Goal: Information Seeking & Learning: Learn about a topic

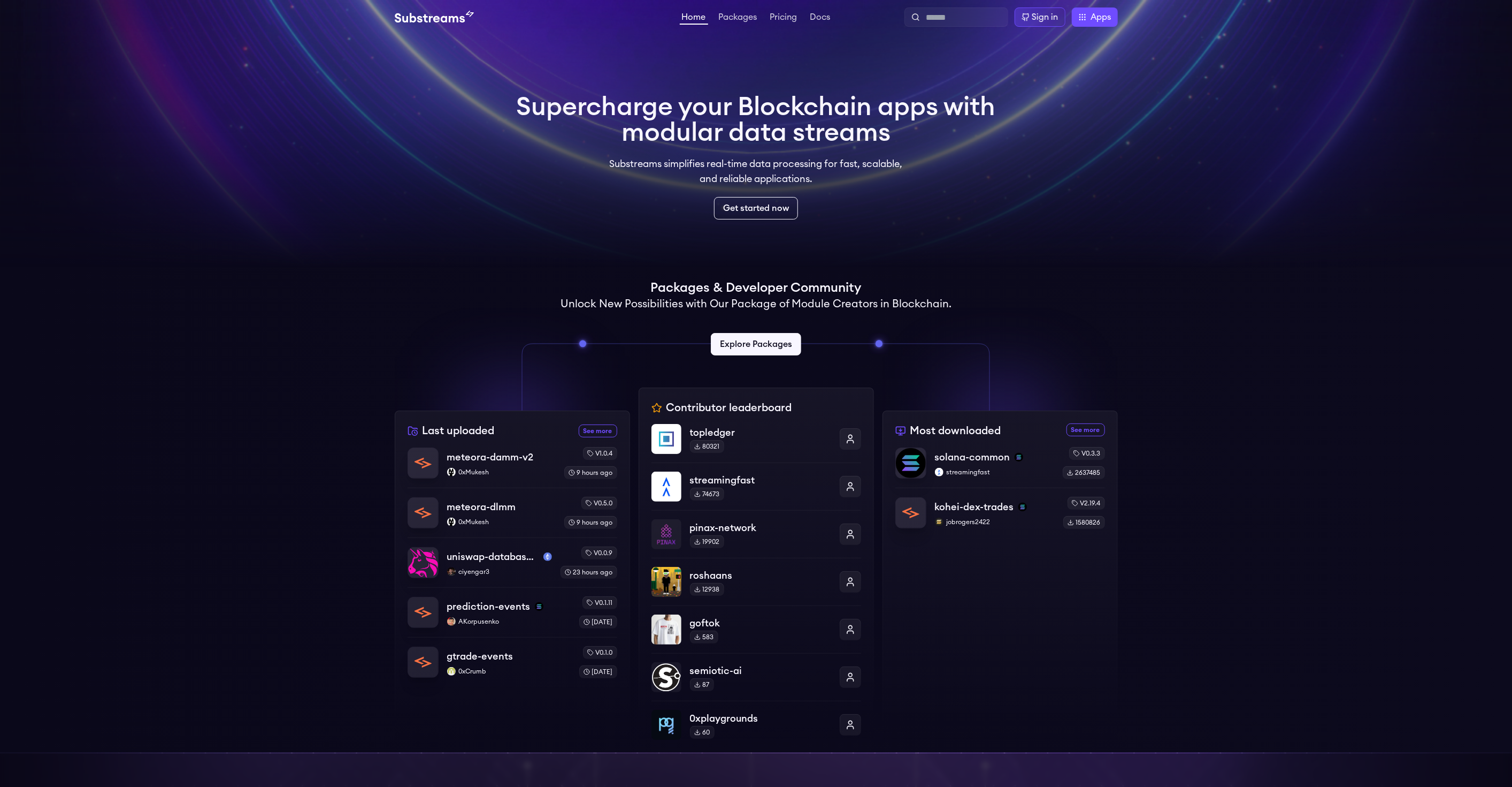
click at [776, 407] on div "Contributor leaderboard topledger 80321 streamingfast 74673 pinax-network 19902…" at bounding box center [756, 570] width 235 height 365
click at [765, 346] on link "Explore Packages" at bounding box center [756, 344] width 95 height 24
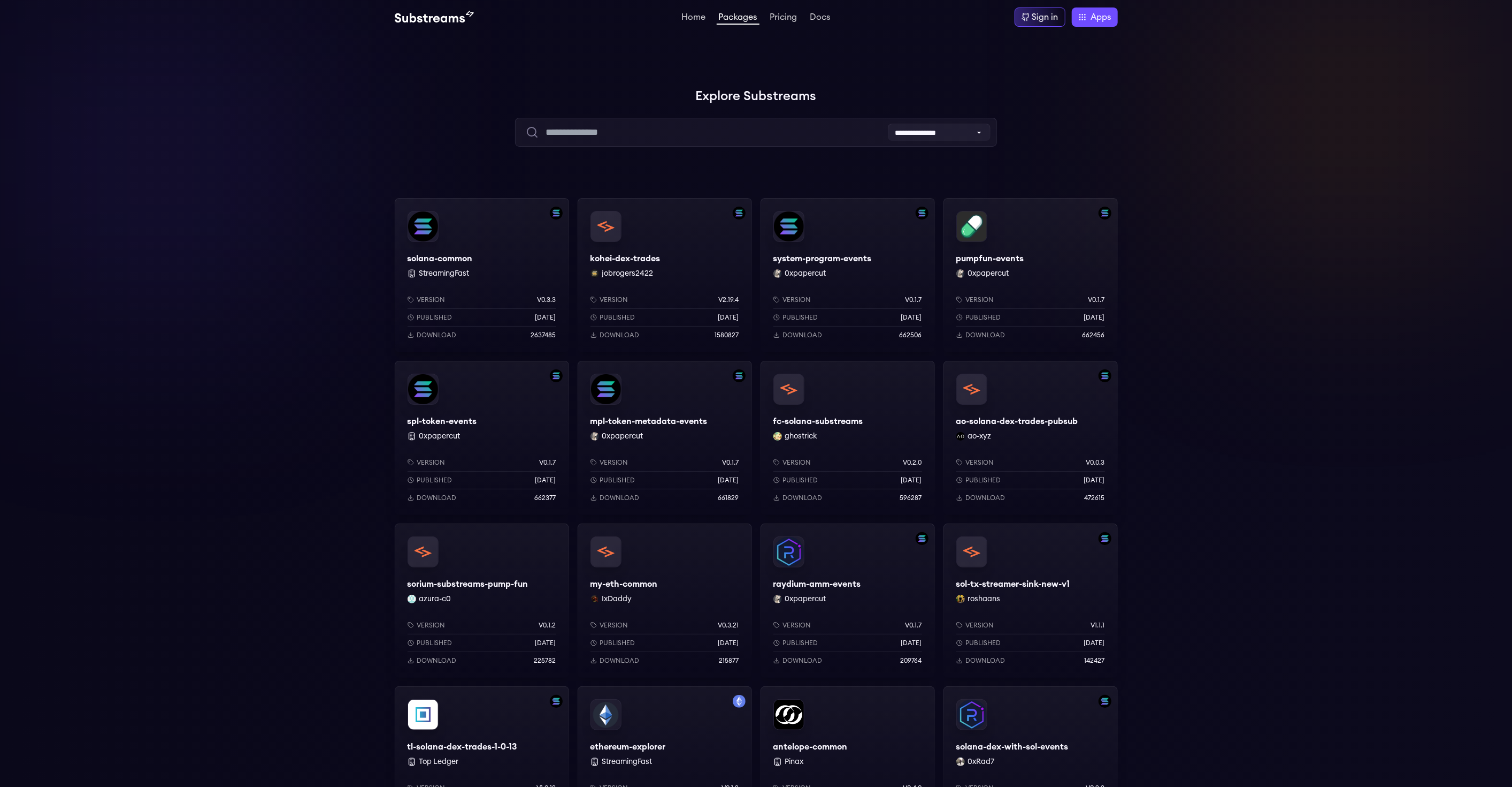
click at [480, 242] on div "solana-common StreamingFast Version v0.3.3 Published 7 months ago Download 2637…" at bounding box center [482, 275] width 174 height 154
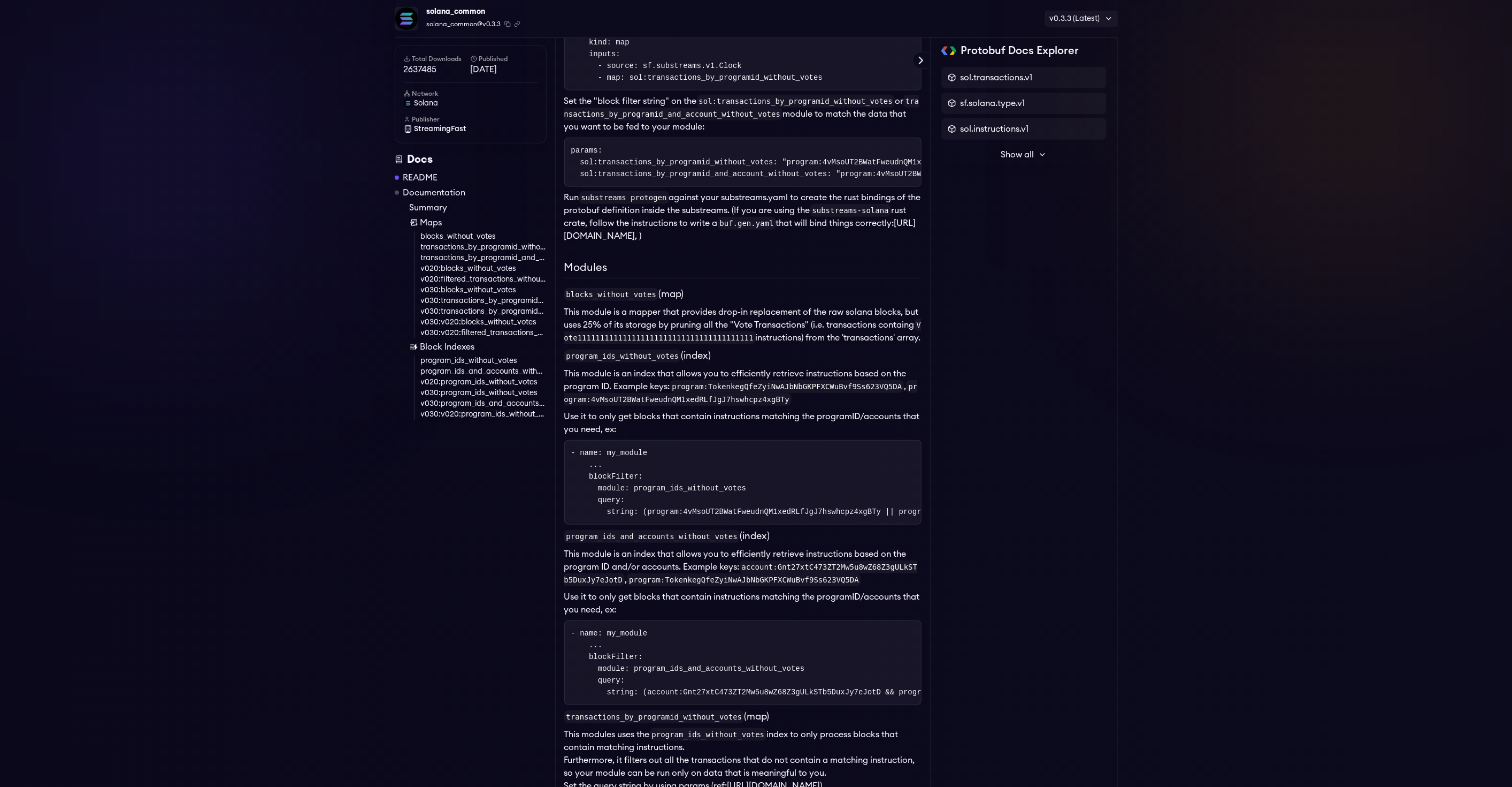
scroll to position [1792, 0]
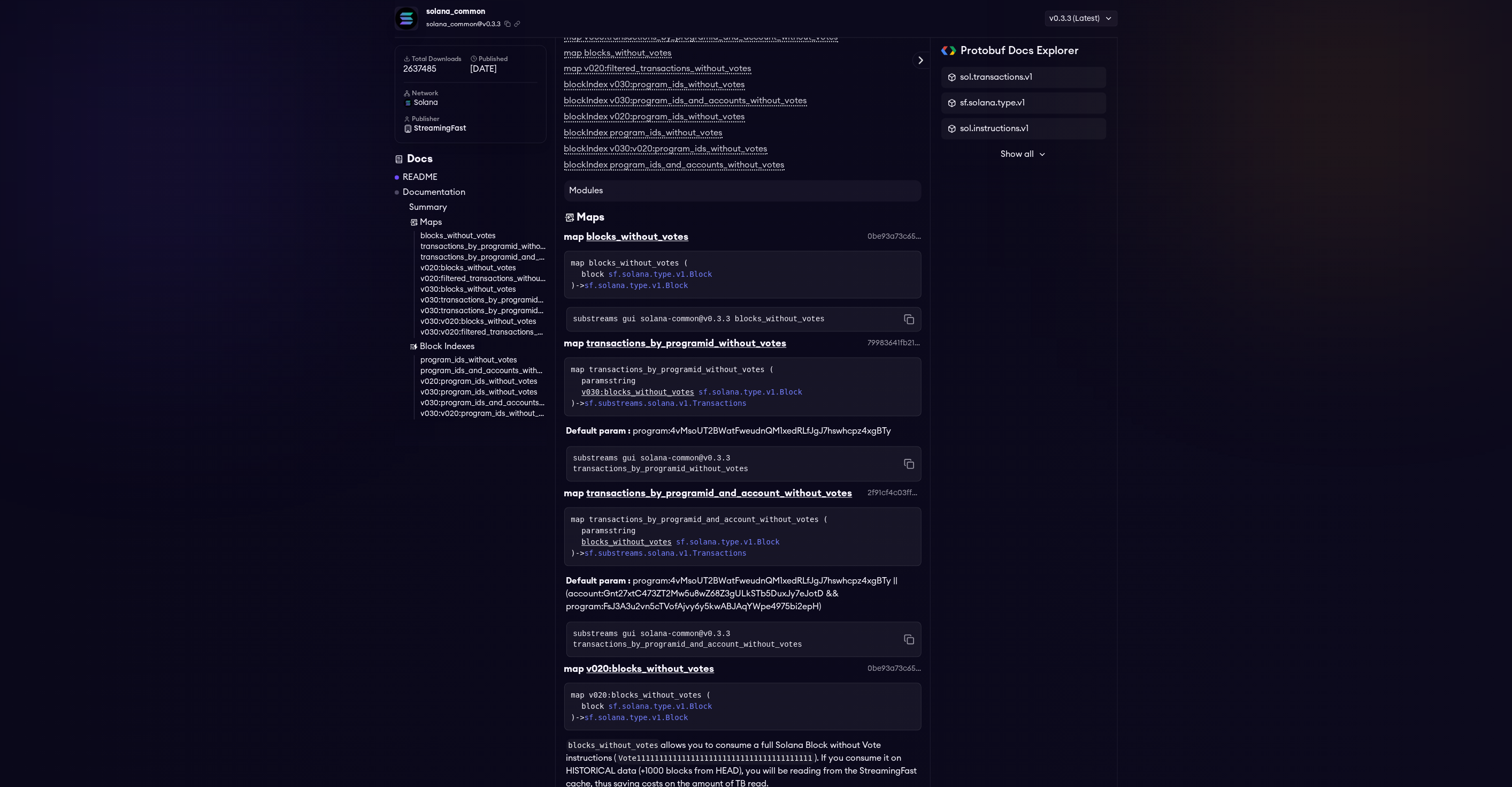
click at [1016, 151] on span "Show all" at bounding box center [1017, 155] width 33 height 13
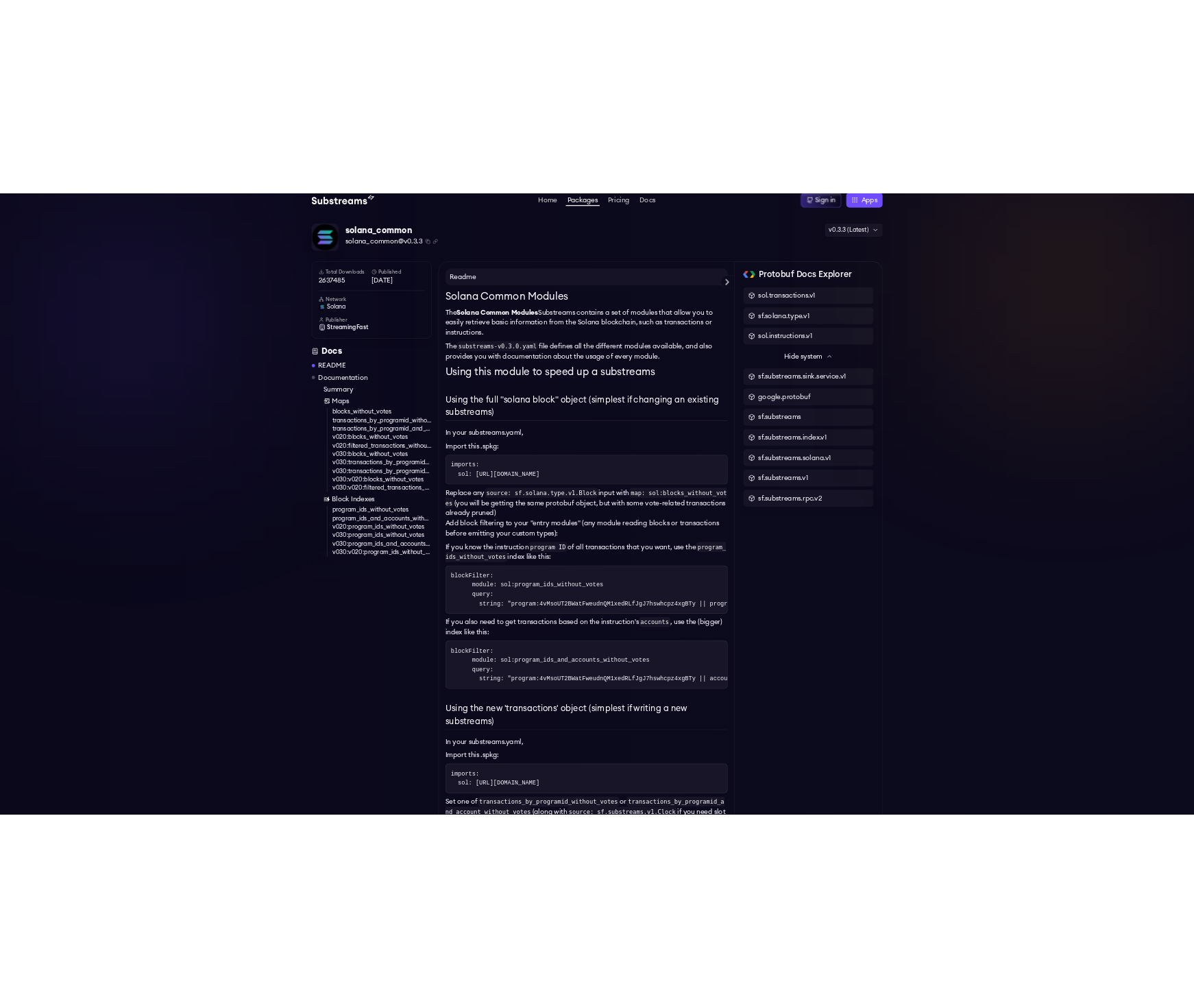
scroll to position [0, 0]
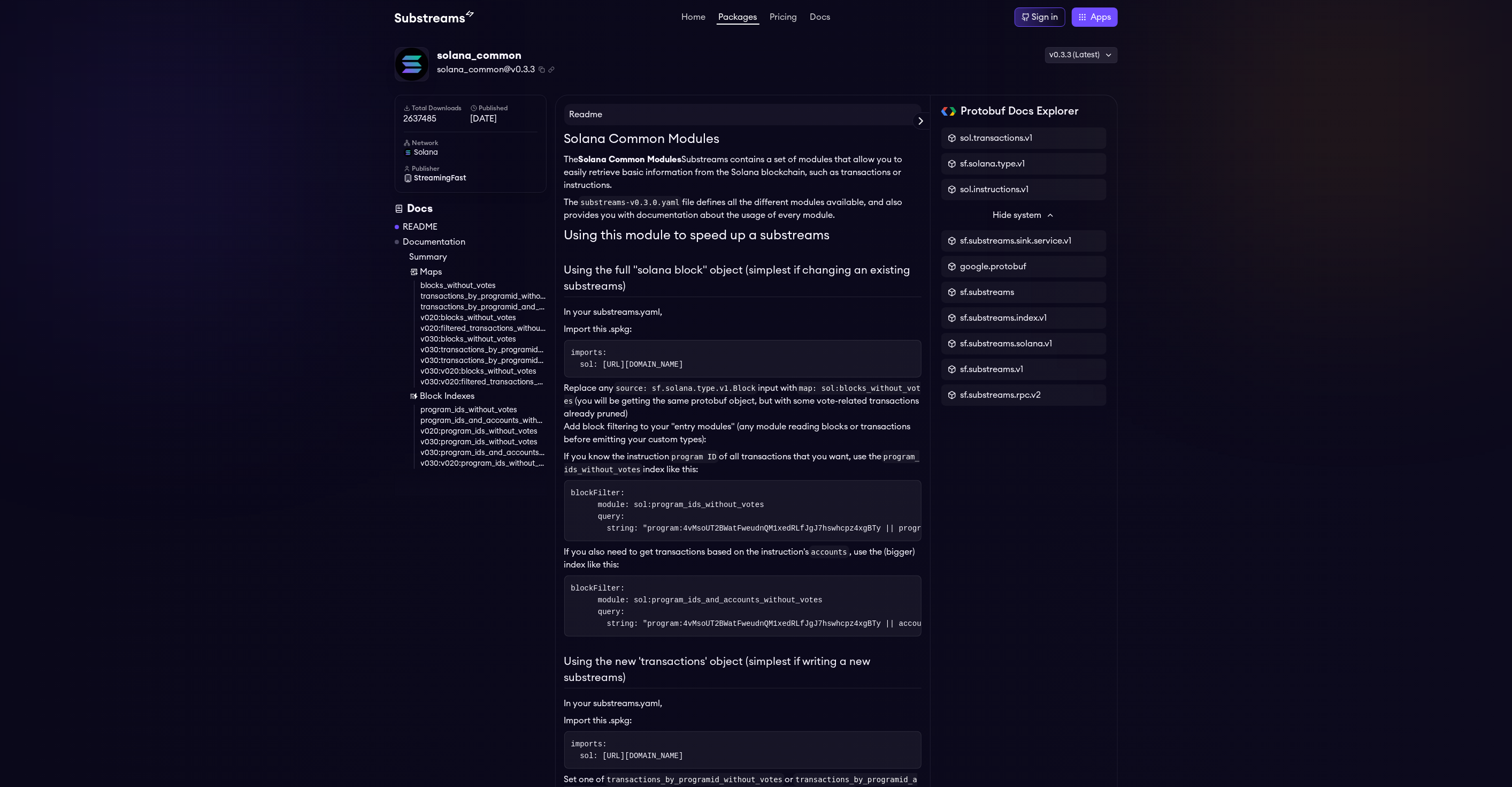
click at [1097, 54] on div "v0.3.3 (Latest)" at bounding box center [1081, 55] width 73 height 16
click at [1040, 211] on span "Hide system" at bounding box center [1018, 215] width 49 height 13
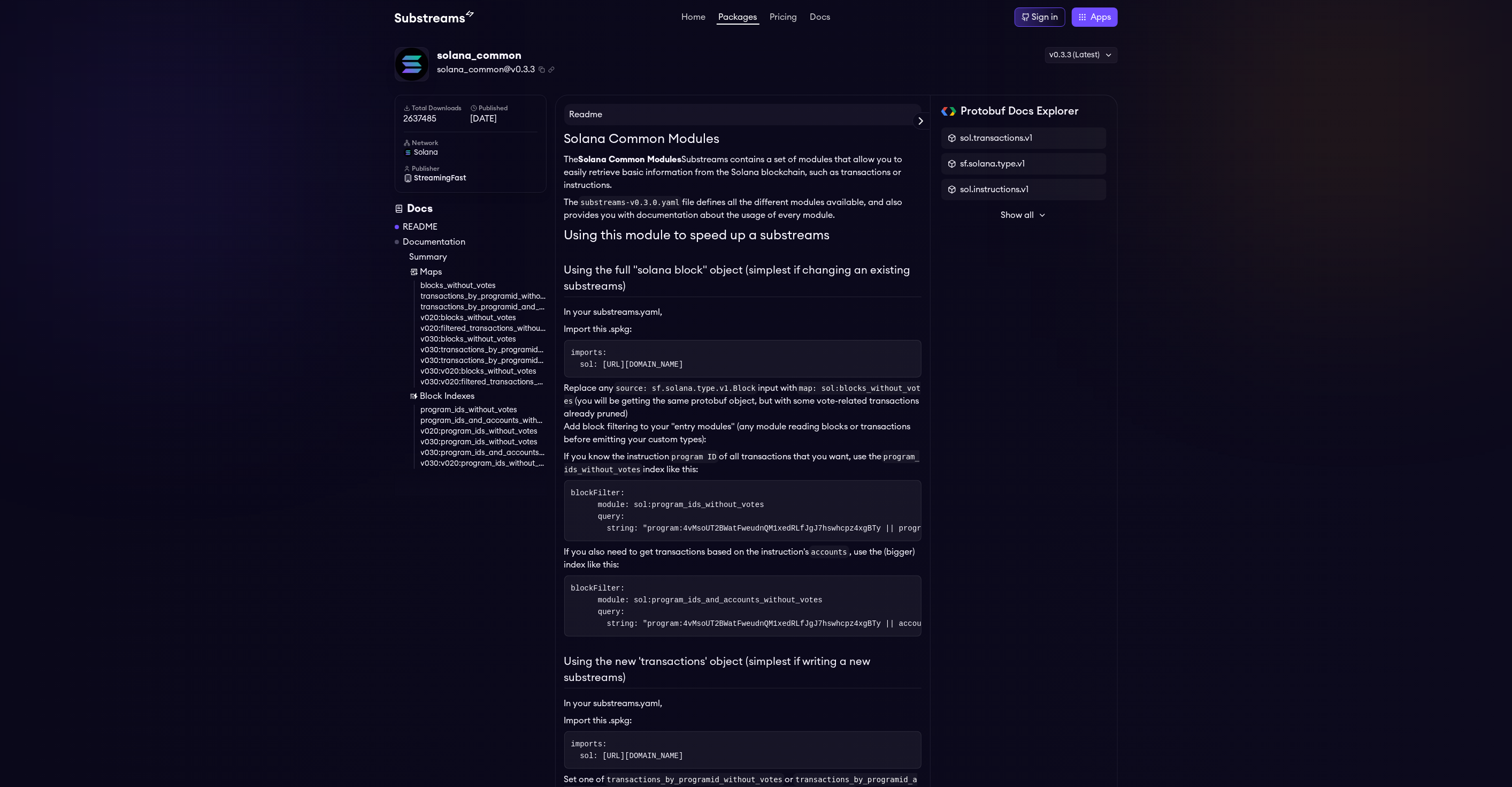
click at [1040, 211] on icon at bounding box center [1042, 215] width 8 height 8
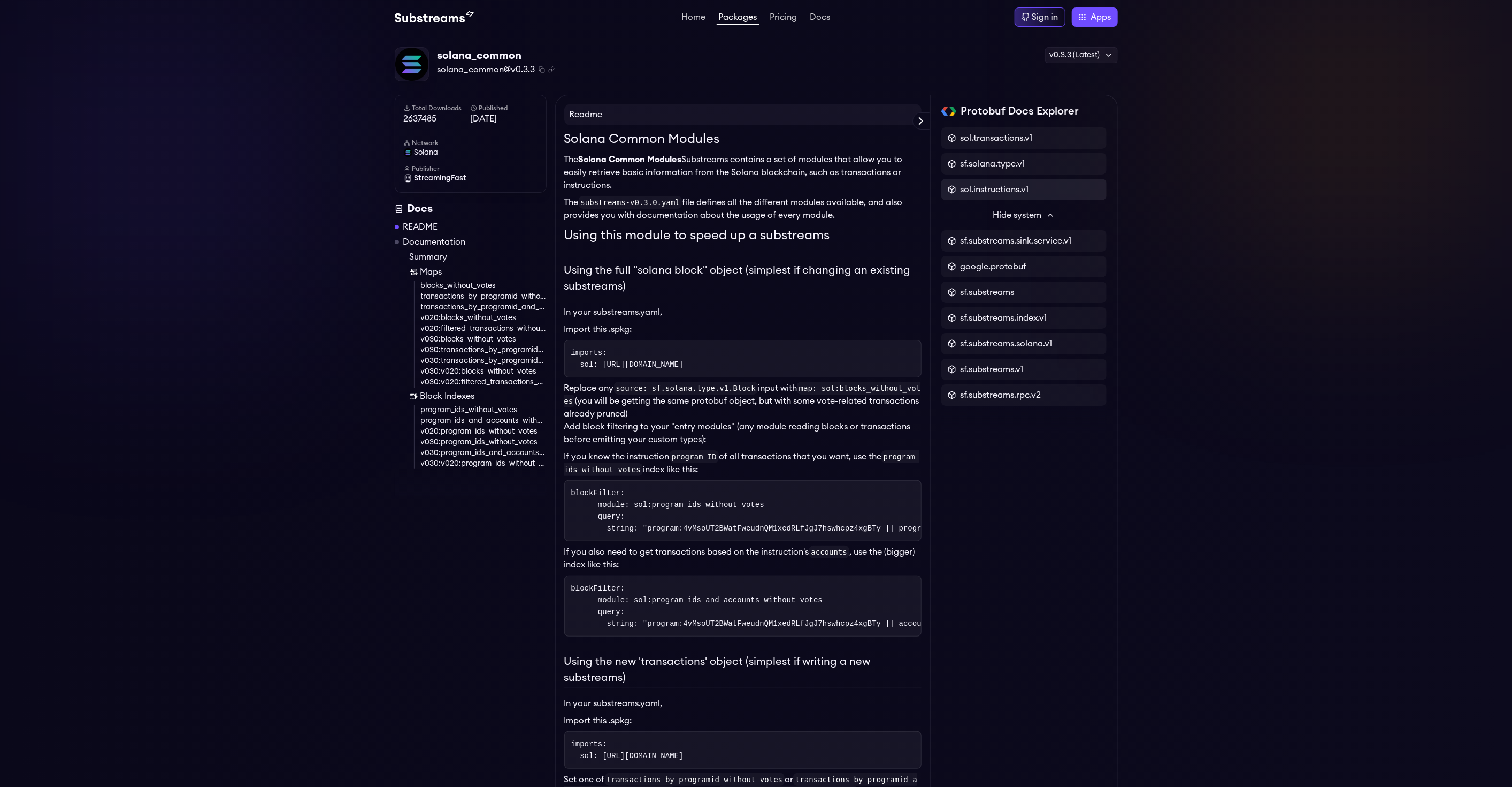
click at [1055, 188] on div "sol.instructions.v1" at bounding box center [1024, 189] width 152 height 13
click at [999, 189] on span "sol.instructions.v1" at bounding box center [995, 189] width 68 height 13
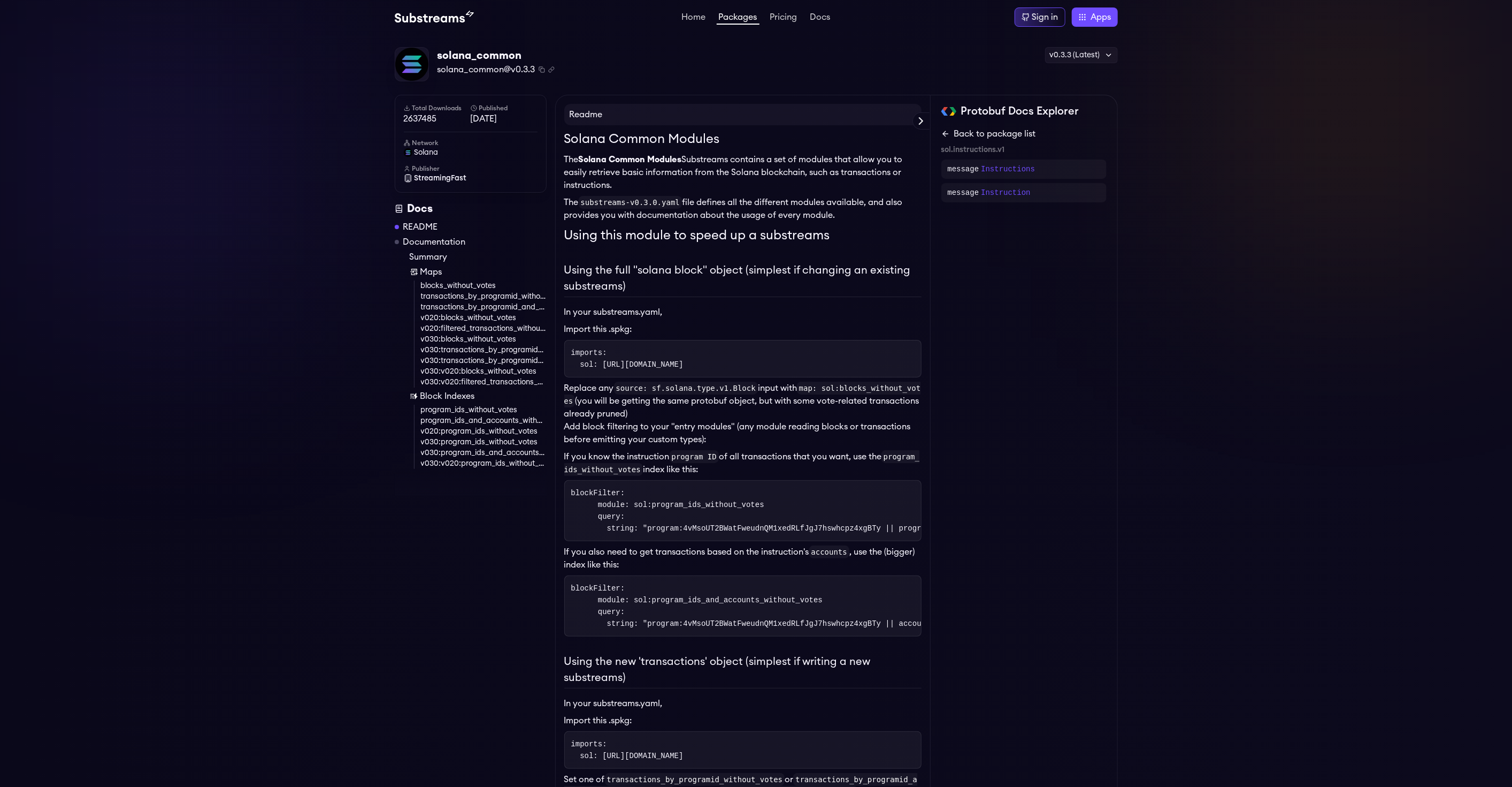
click at [942, 133] on icon at bounding box center [946, 134] width 8 height 8
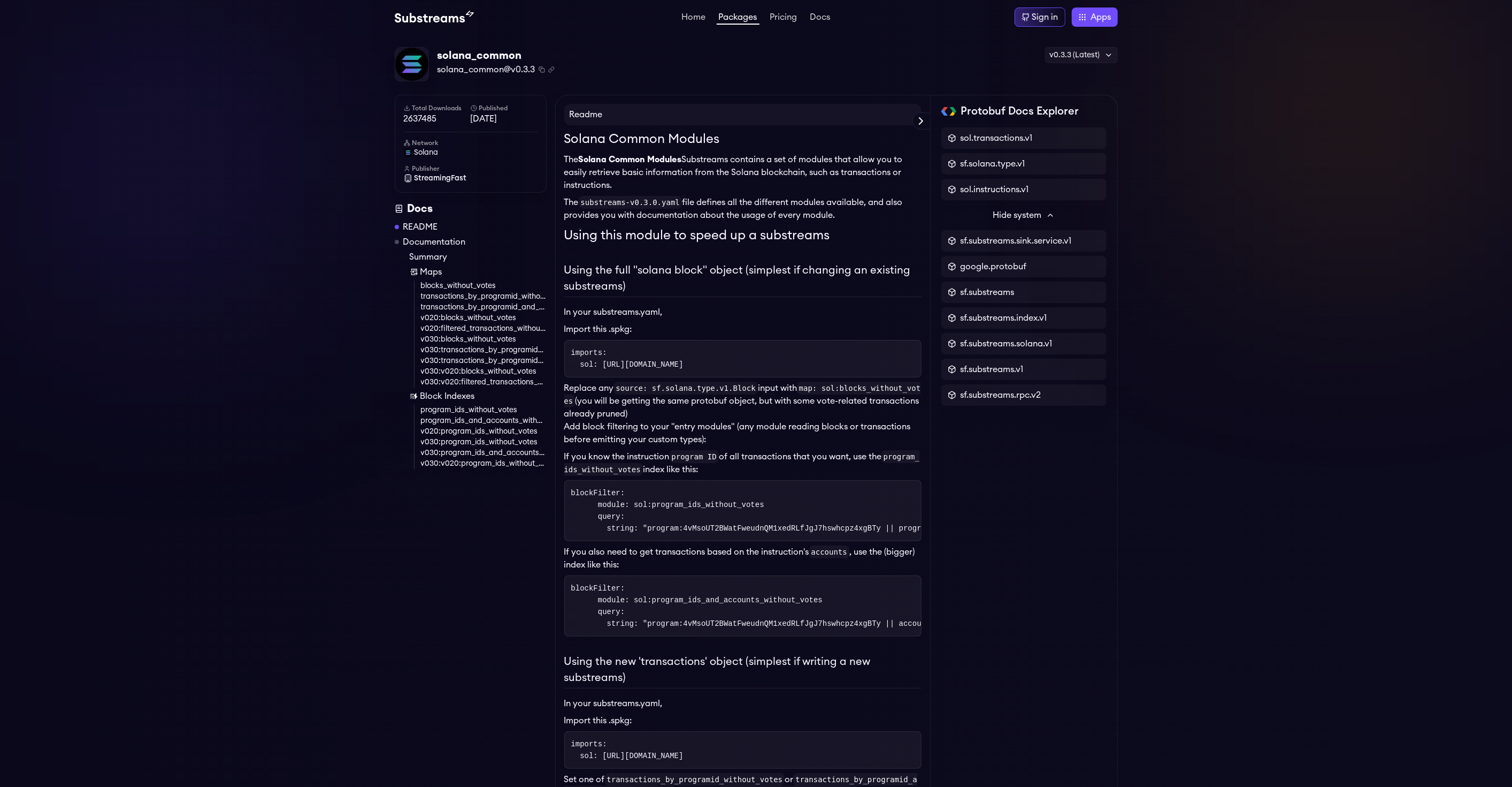
click at [1049, 214] on icon at bounding box center [1051, 215] width 8 height 8
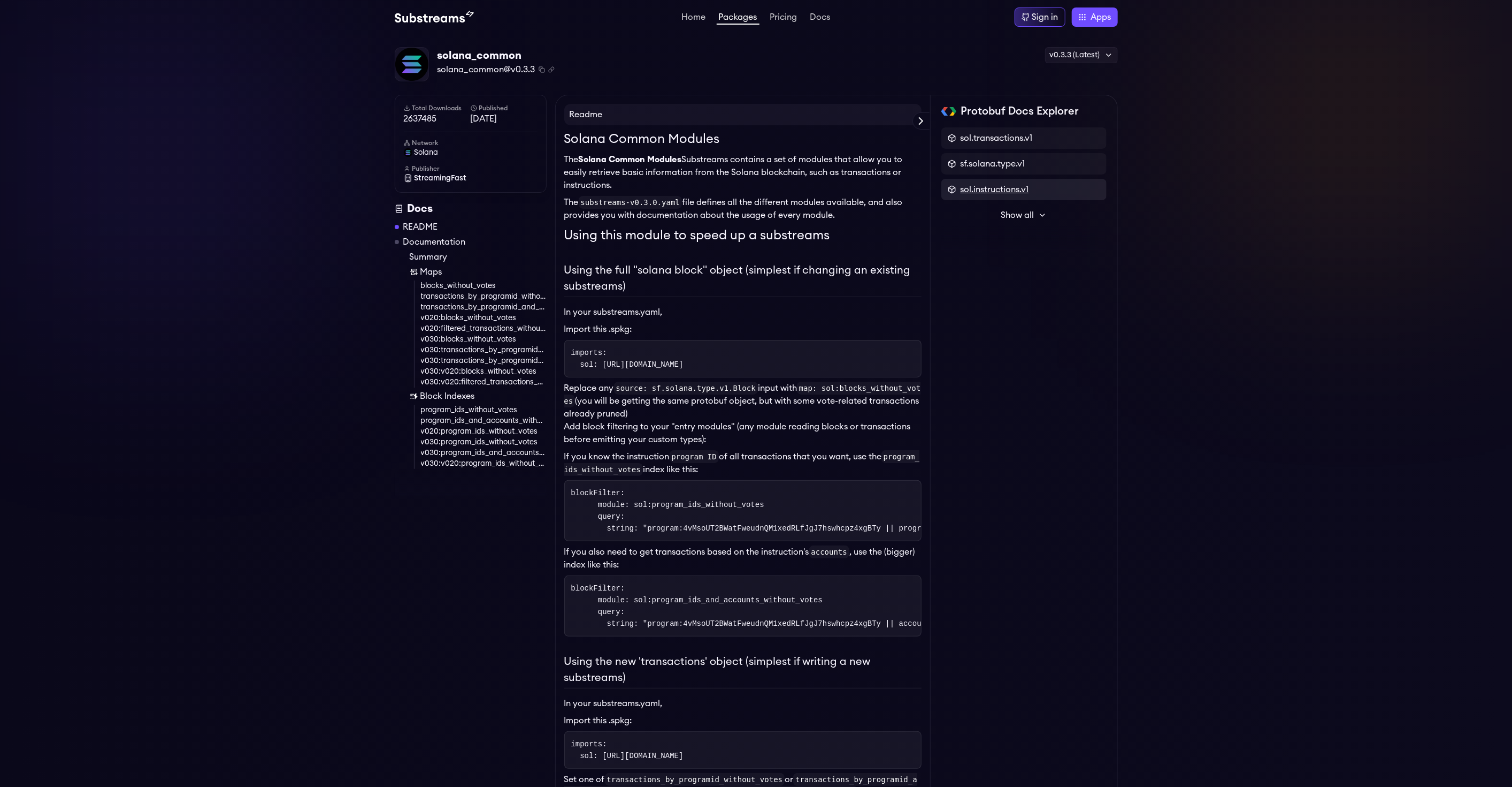
click at [1011, 188] on span "sol.instructions.v1" at bounding box center [995, 189] width 68 height 13
click at [999, 166] on p "Instructions" at bounding box center [1008, 169] width 54 height 11
click at [946, 132] on icon at bounding box center [946, 134] width 8 height 8
click at [947, 128] on link "Back to package list" at bounding box center [1024, 134] width 165 height 13
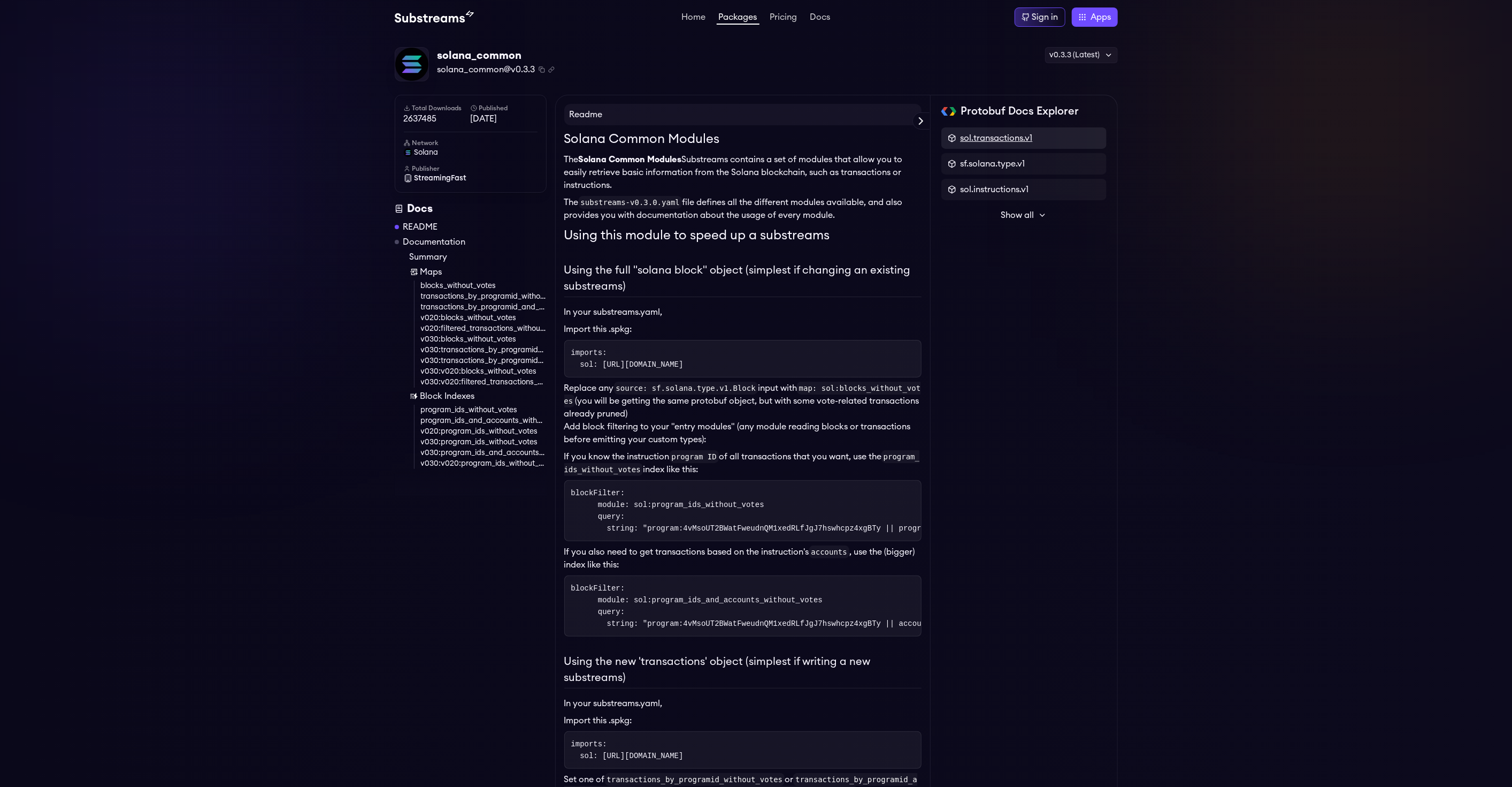
click at [1002, 138] on span "sol.transactions.v1" at bounding box center [997, 138] width 72 height 13
click at [1008, 172] on p "Transactions" at bounding box center [1008, 169] width 54 height 11
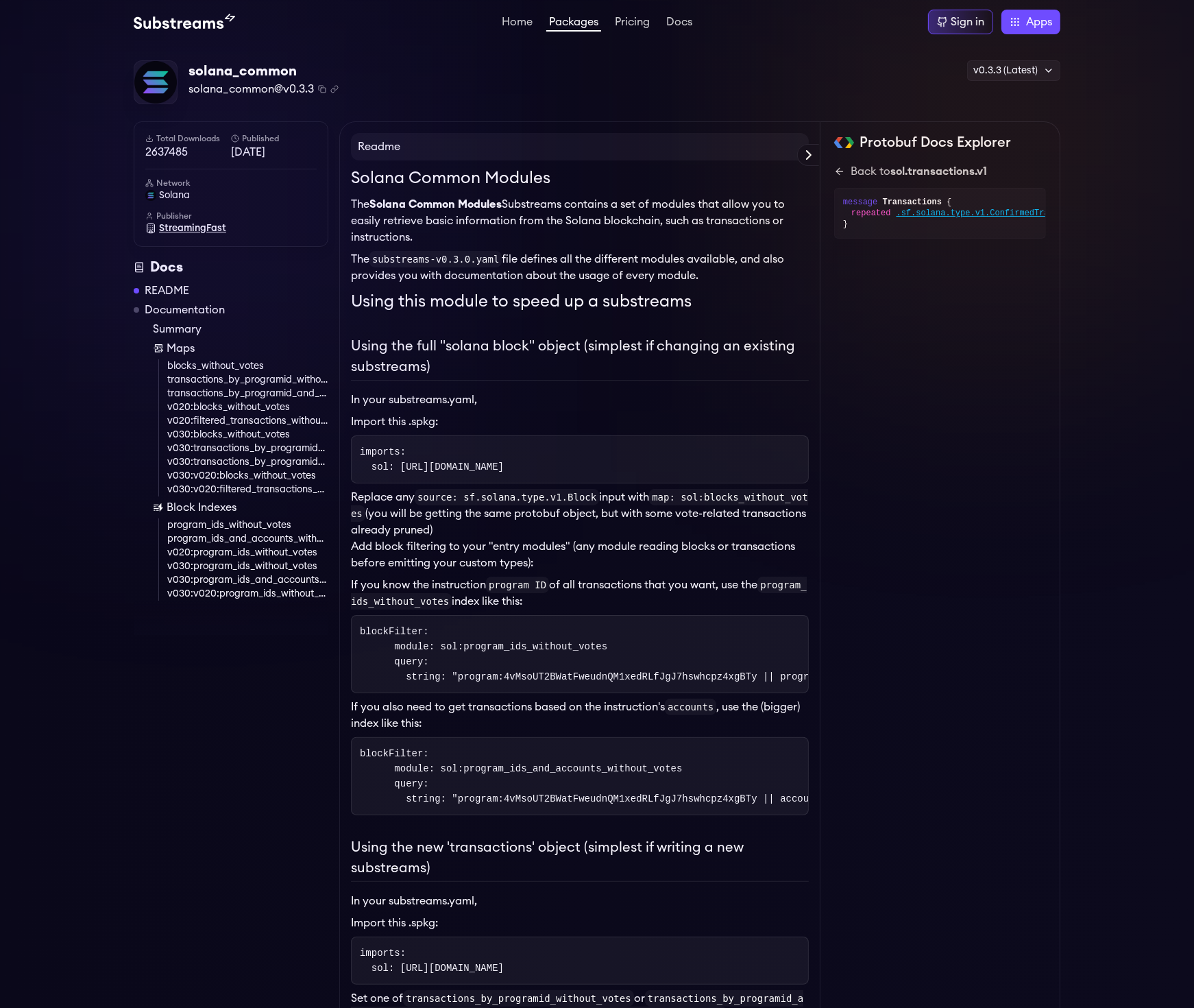
click at [199, 221] on span "StreamingFast" at bounding box center [192, 228] width 67 height 14
click at [188, 312] on link "Documentation" at bounding box center [185, 310] width 81 height 17
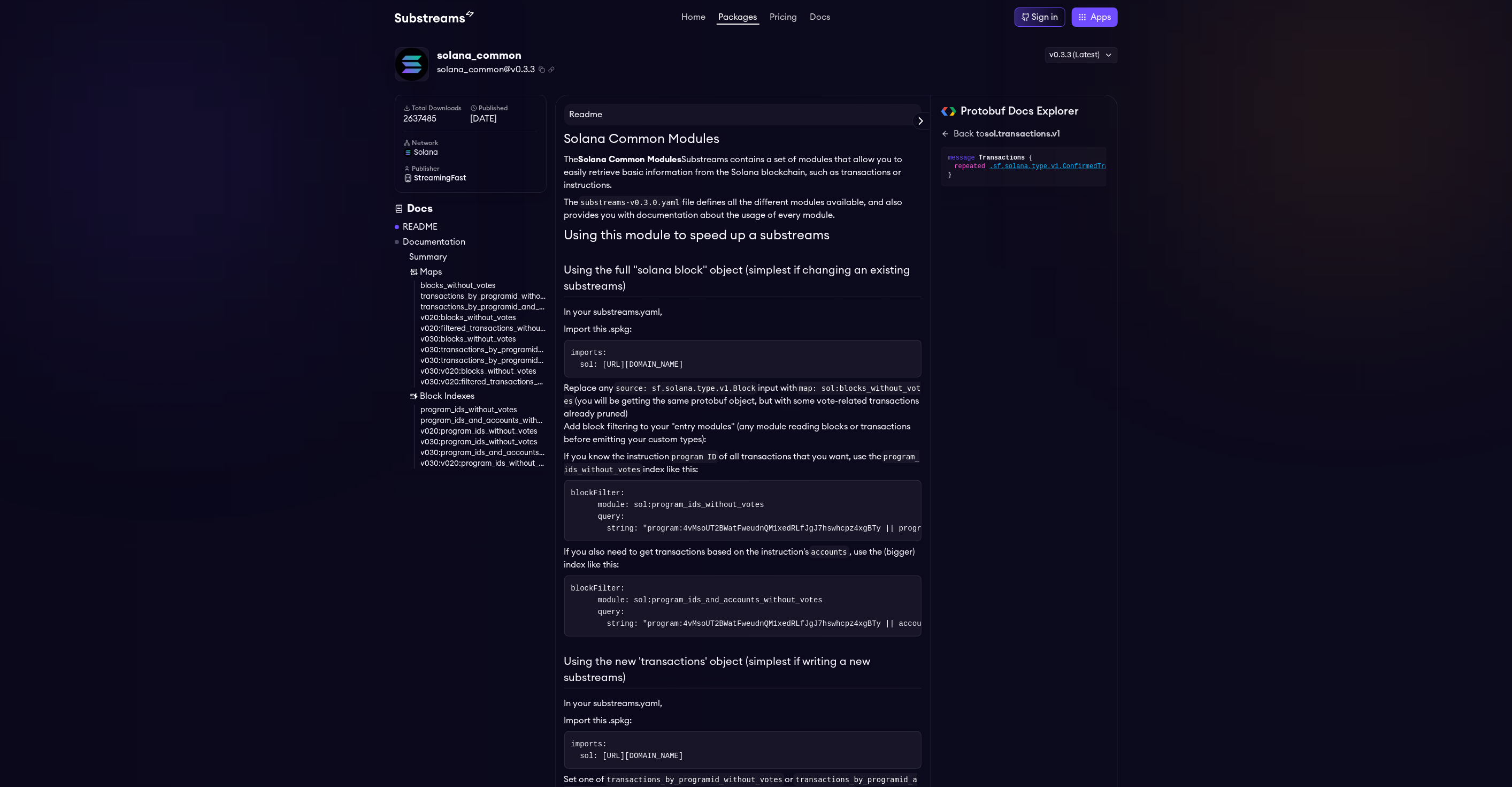
click at [908, 107] on h4 "Readme" at bounding box center [743, 115] width 357 height 21
click at [923, 120] on icon at bounding box center [921, 120] width 3 height 7
click at [0, 0] on img at bounding box center [0, 0] width 0 height 0
